Goal: Transaction & Acquisition: Purchase product/service

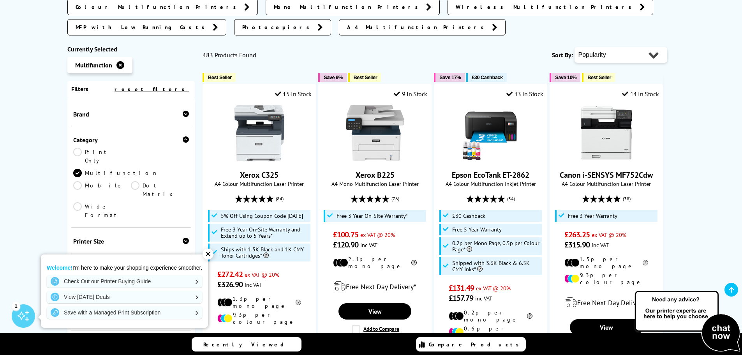
scroll to position [390, 0]
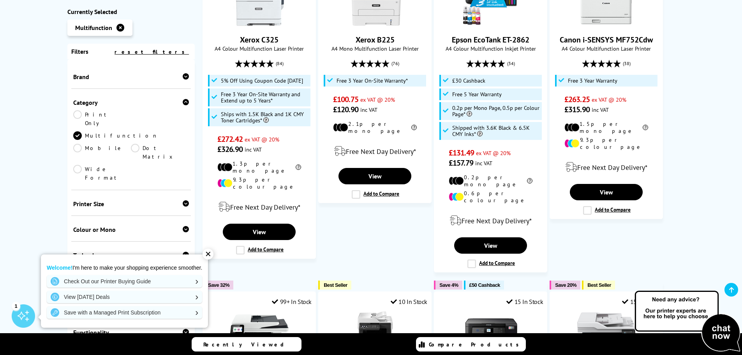
click at [210, 256] on div "✕" at bounding box center [208, 254] width 11 height 11
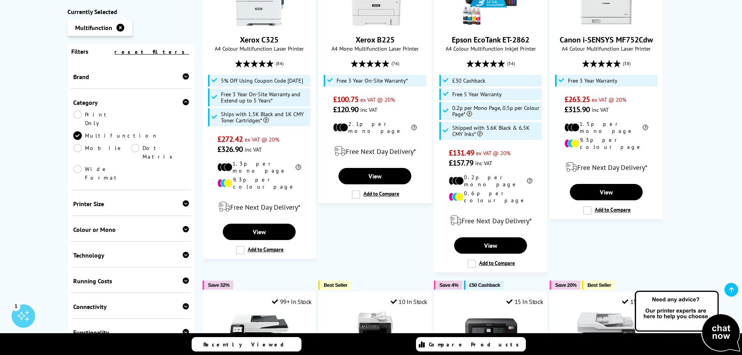
click at [117, 226] on div "Colour or Mono" at bounding box center [131, 230] width 116 height 8
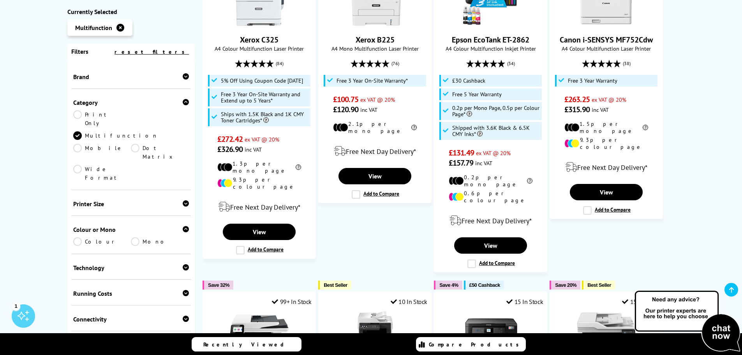
click at [77, 237] on link "Colour" at bounding box center [102, 241] width 58 height 9
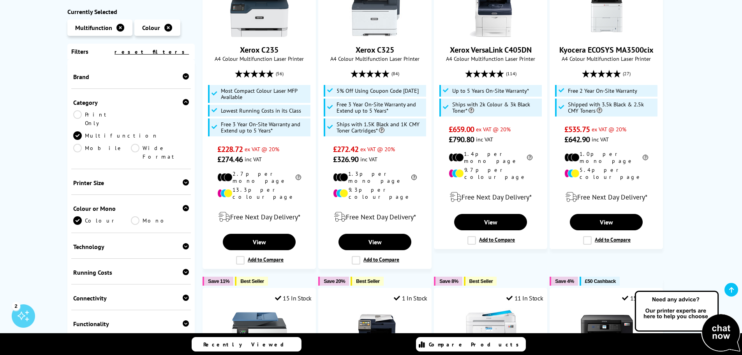
scroll to position [234, 0]
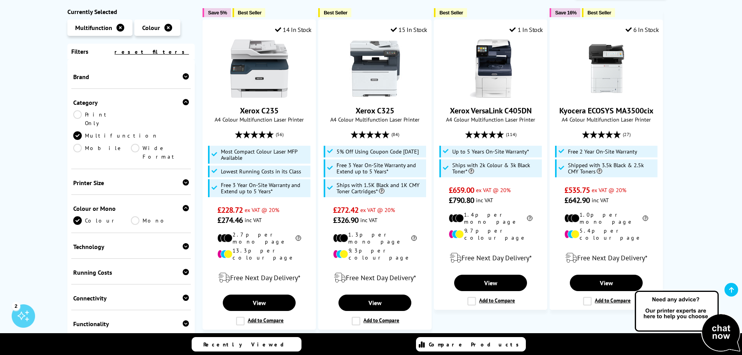
click at [151, 77] on div "Brand" at bounding box center [131, 77] width 116 height 8
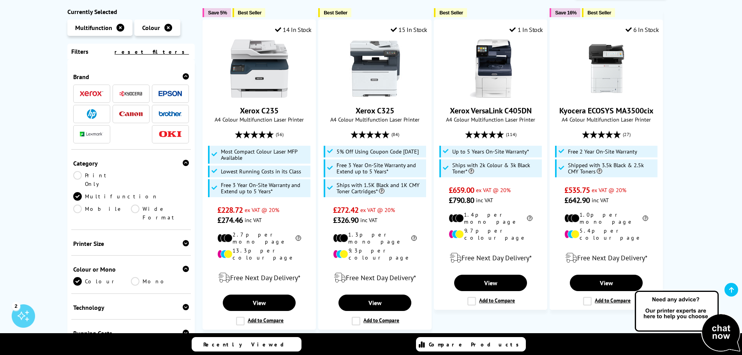
click at [161, 115] on img at bounding box center [170, 113] width 23 height 5
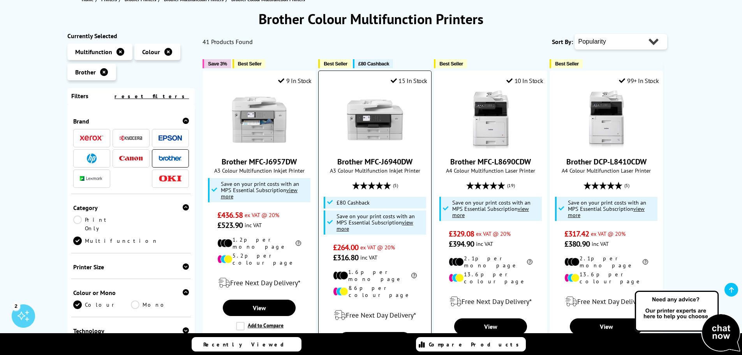
scroll to position [78, 0]
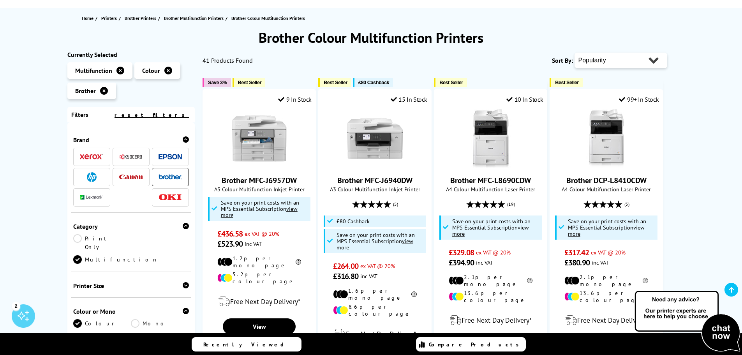
drag, startPoint x: 610, startPoint y: 51, endPoint x: 613, endPoint y: 63, distance: 12.9
click at [611, 52] on div "Popularity Rating Price - Low to High Price - High to Low Running Costs - Low t…" at bounding box center [621, 60] width 93 height 19
click at [613, 63] on select "Popularity Rating Price - Low to High Price - High to Low Running Costs - Low t…" at bounding box center [621, 61] width 93 height 16
select select "Price Ascending"
click at [575, 53] on select "Popularity Rating Price - Low to High Price - High to Low Running Costs - Low t…" at bounding box center [621, 61] width 93 height 16
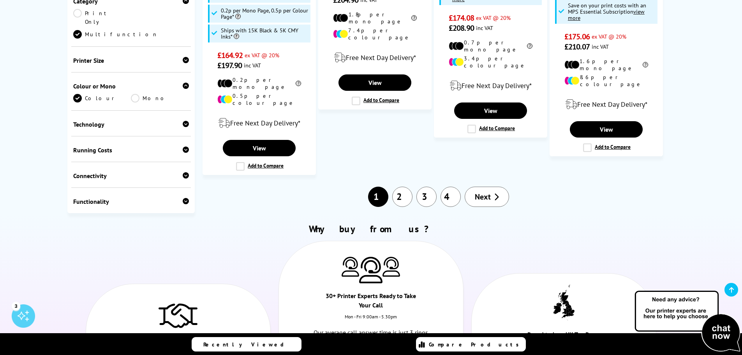
scroll to position [897, 0]
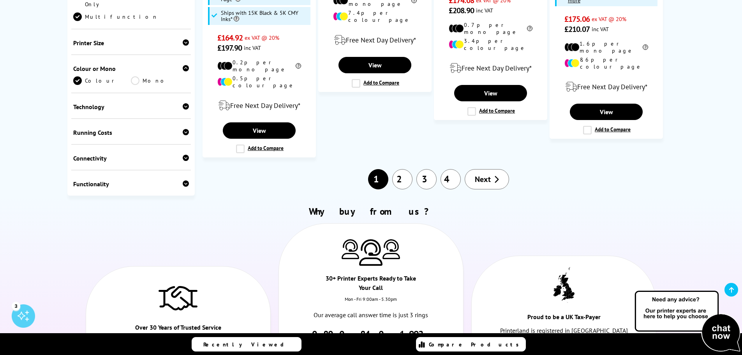
click at [404, 169] on link "2" at bounding box center [402, 179] width 20 height 20
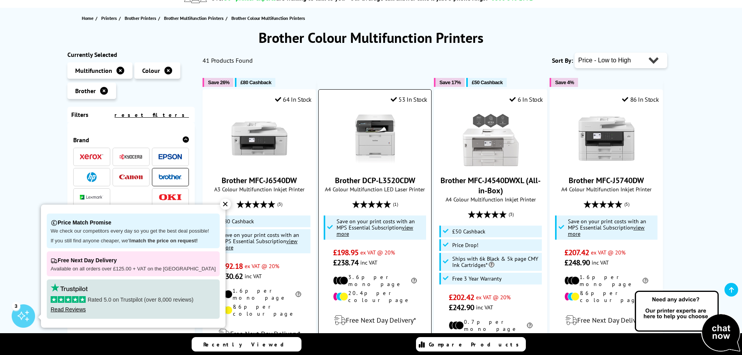
scroll to position [156, 0]
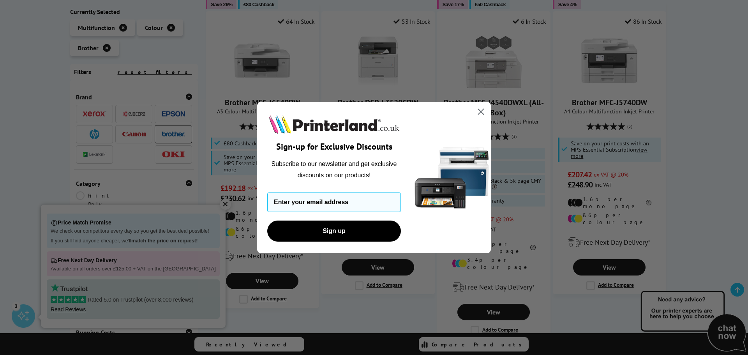
click at [482, 115] on circle "Close dialog" at bounding box center [481, 111] width 13 height 13
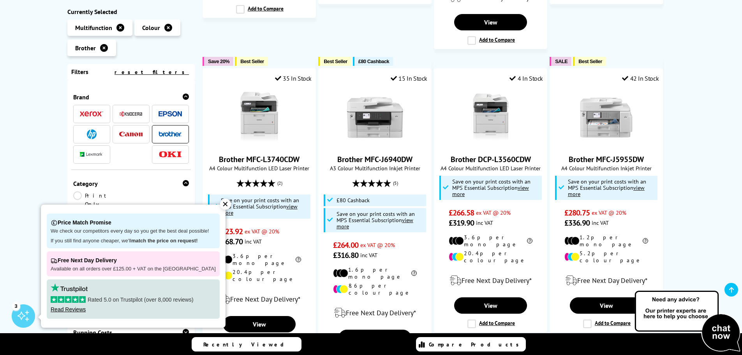
scroll to position [448, 0]
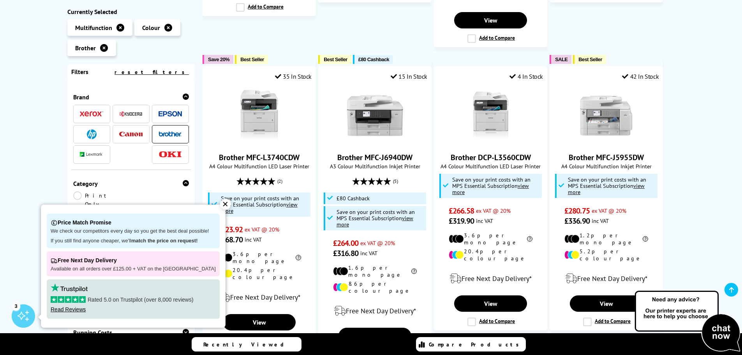
click at [220, 205] on div "✕" at bounding box center [225, 204] width 11 height 11
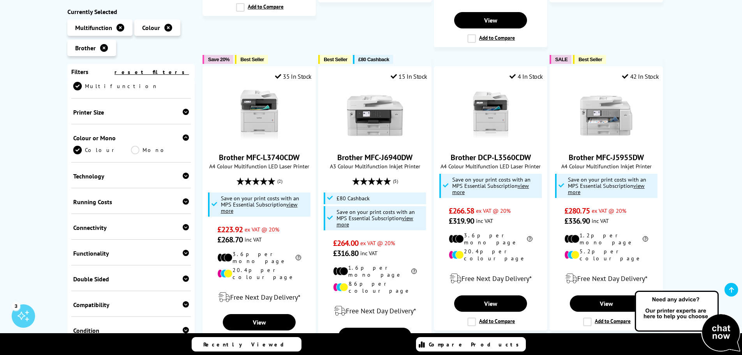
scroll to position [234, 0]
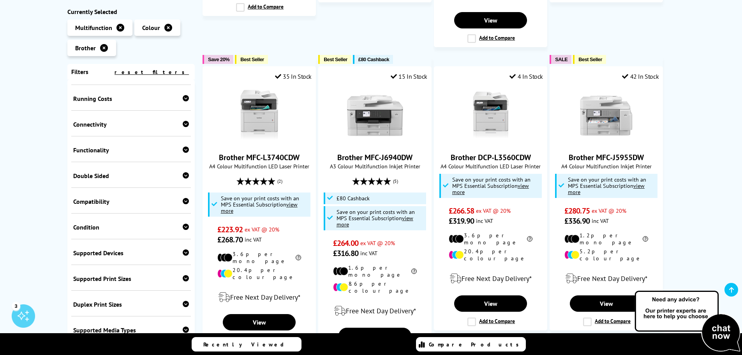
click at [116, 120] on div "Connectivity" at bounding box center [131, 124] width 116 height 8
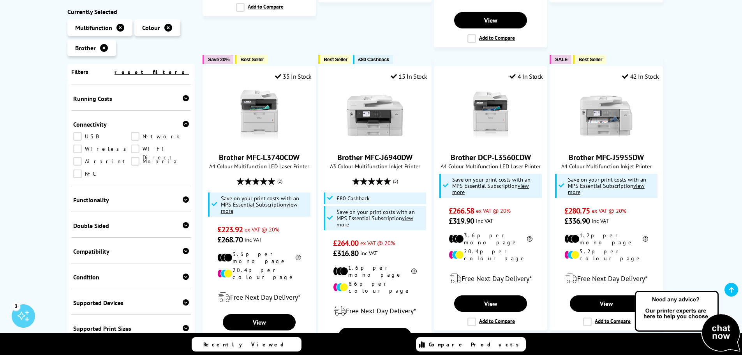
click at [136, 132] on link "Network" at bounding box center [160, 136] width 58 height 9
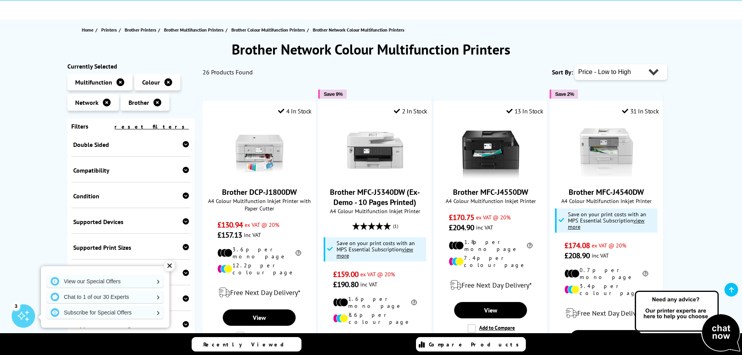
scroll to position [62, 0]
